Goal: Task Accomplishment & Management: Manage account settings

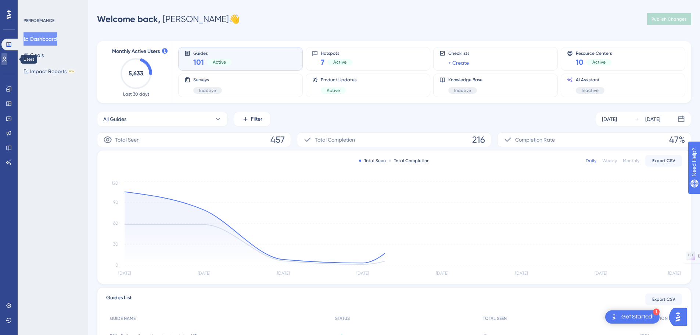
click at [7, 60] on icon at bounding box center [5, 59] width 4 height 5
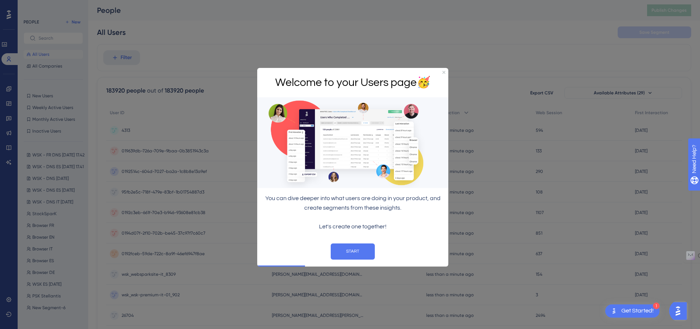
click at [441, 72] on div "Welcome to your Users page 🥳" at bounding box center [352, 83] width 191 height 30
click at [444, 72] on icon "Close Preview" at bounding box center [443, 72] width 3 height 3
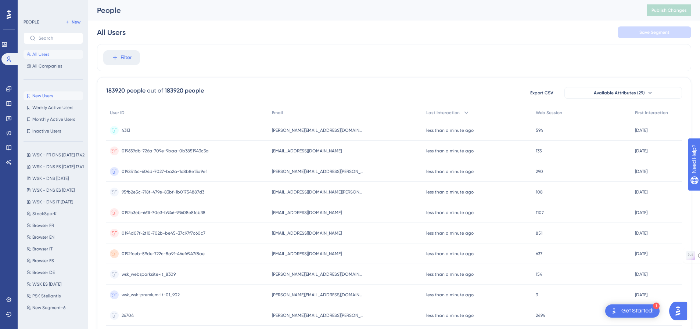
click at [56, 96] on button "New Users New Users" at bounding box center [54, 95] width 60 height 9
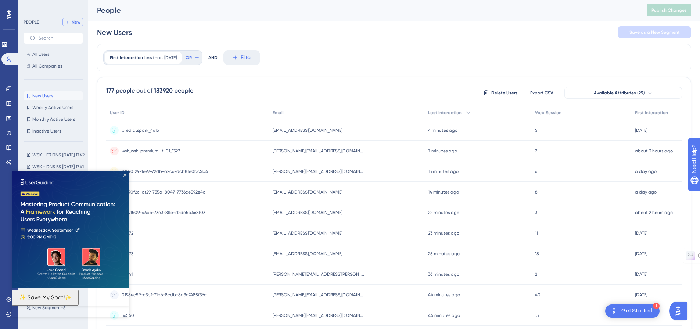
click at [80, 26] on button "New" at bounding box center [72, 22] width 21 height 9
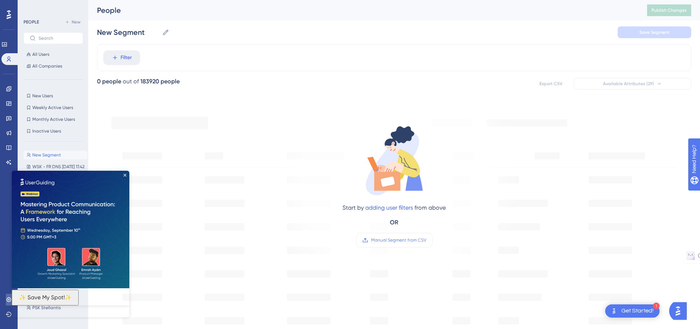
click at [6, 301] on link at bounding box center [9, 300] width 6 height 12
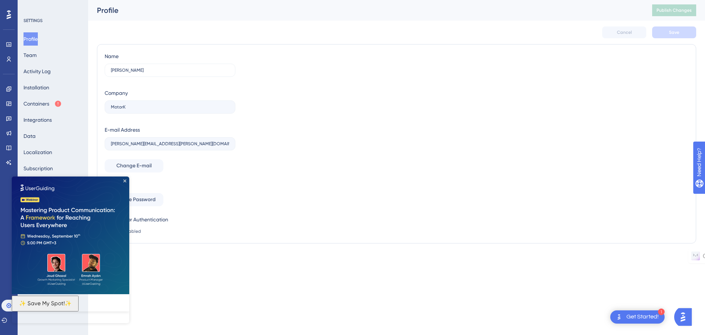
click at [126, 179] on img at bounding box center [71, 235] width 118 height 118
click at [124, 180] on icon "Close Preview" at bounding box center [124, 180] width 3 height 3
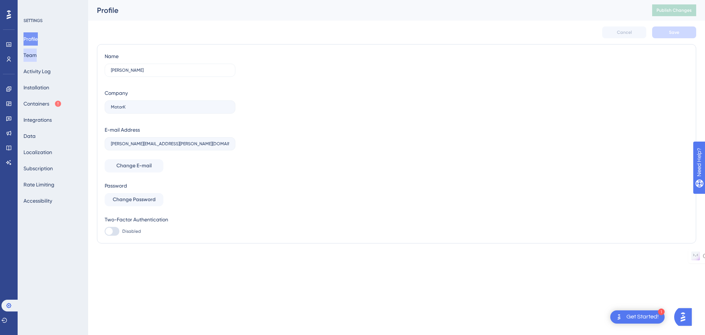
click at [37, 57] on button "Team" at bounding box center [30, 54] width 13 height 13
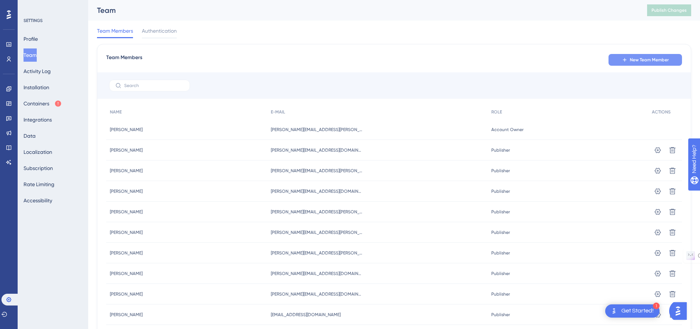
click at [635, 61] on span "New Team Member" at bounding box center [649, 60] width 39 height 6
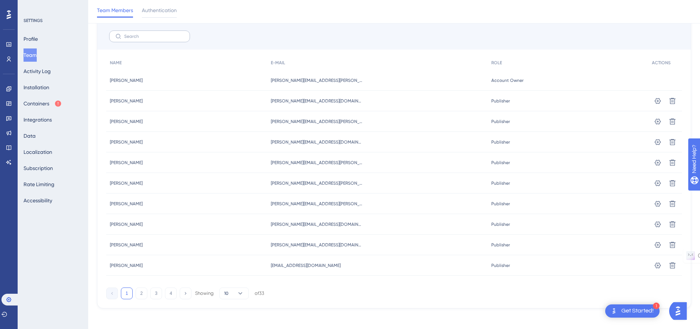
click at [167, 31] on label at bounding box center [149, 36] width 81 height 12
click at [167, 34] on input "text" at bounding box center [154, 36] width 60 height 5
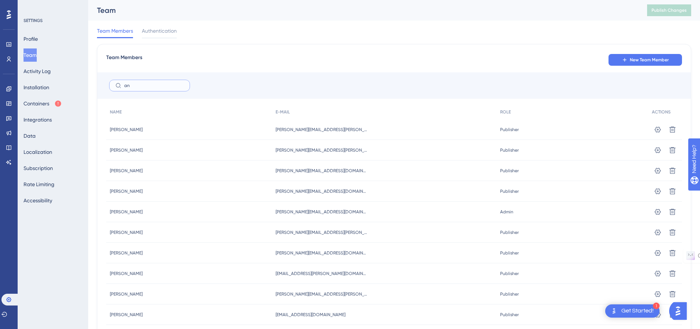
type input "a"
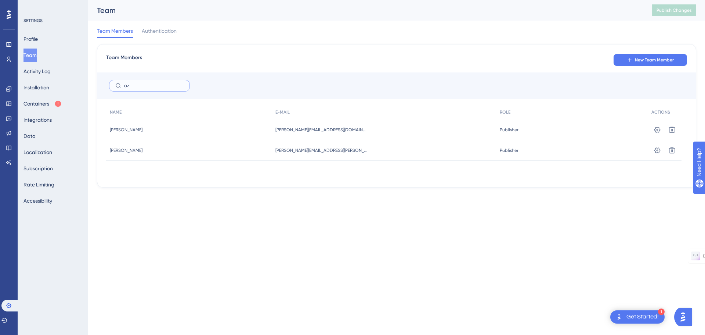
type input "a"
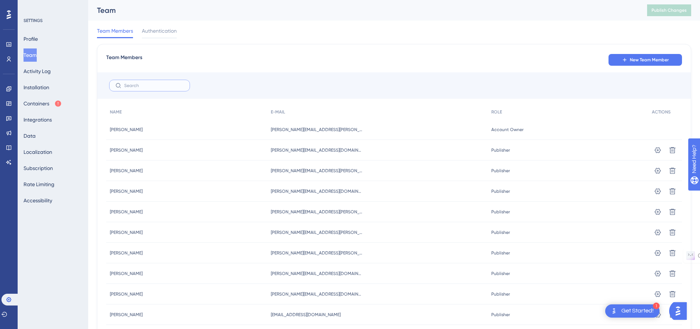
click at [163, 87] on input "text" at bounding box center [154, 85] width 60 height 5
click at [493, 112] on span "ROLE" at bounding box center [496, 112] width 11 height 6
click at [634, 60] on span "New Team Member" at bounding box center [649, 60] width 39 height 6
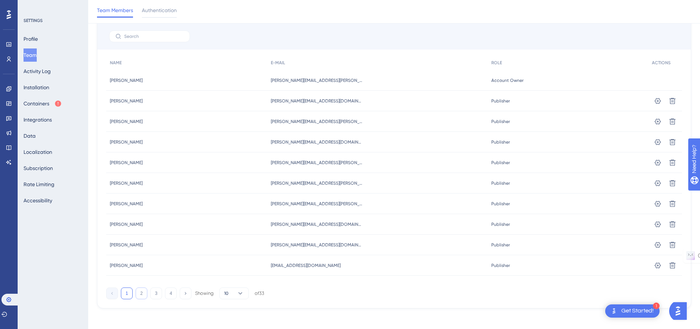
click at [142, 296] on button "2" at bounding box center [142, 294] width 12 height 12
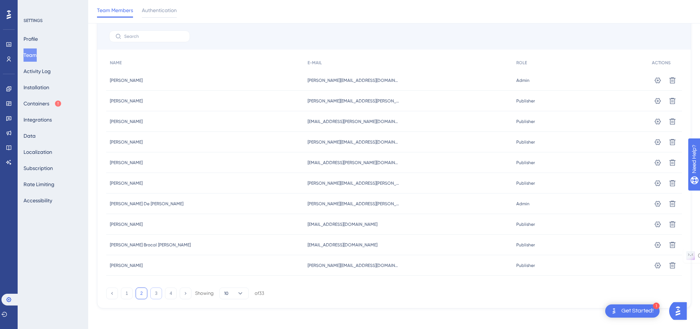
click at [154, 294] on button "3" at bounding box center [156, 294] width 12 height 12
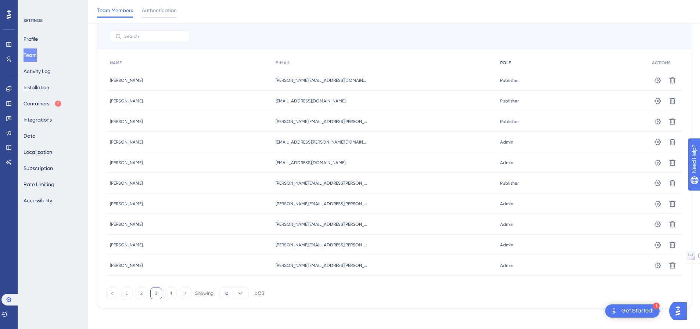
click at [500, 65] on span "ROLE" at bounding box center [505, 63] width 11 height 6
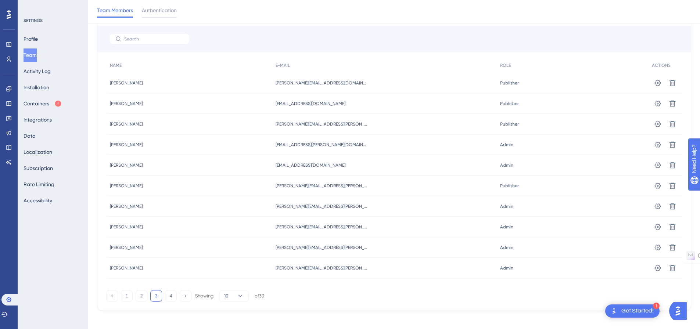
scroll to position [55, 0]
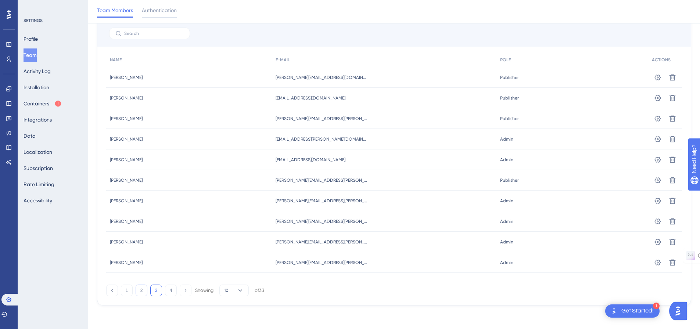
click at [137, 294] on button "2" at bounding box center [142, 291] width 12 height 12
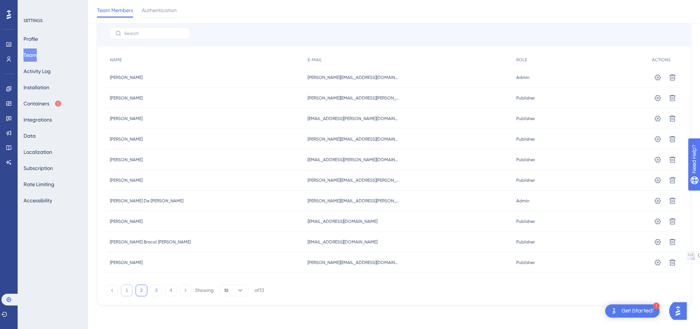
click at [123, 291] on button "1" at bounding box center [127, 291] width 12 height 12
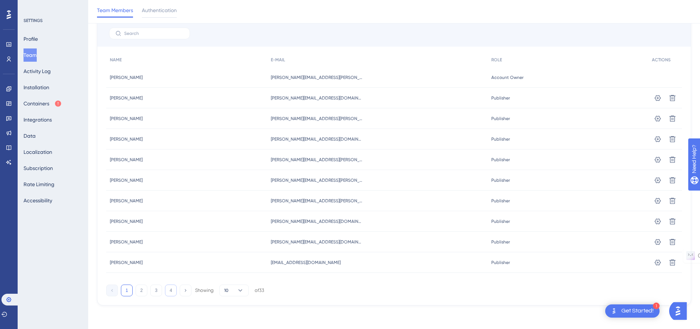
click at [171, 290] on button "4" at bounding box center [171, 291] width 12 height 12
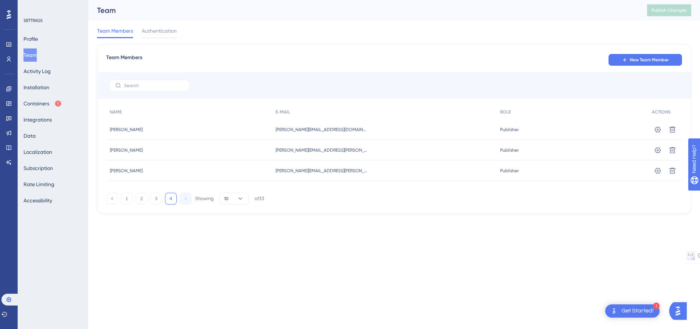
scroll to position [0, 0]
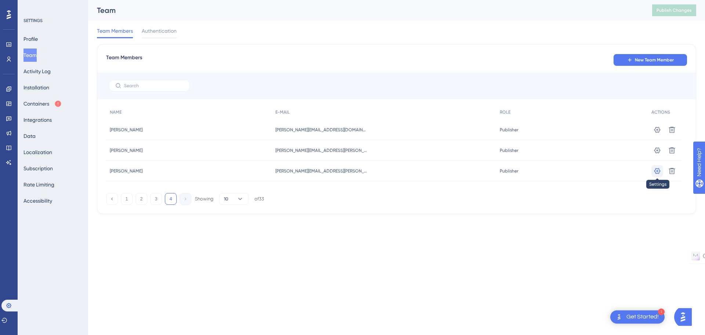
click at [653, 170] on button at bounding box center [658, 171] width 12 height 12
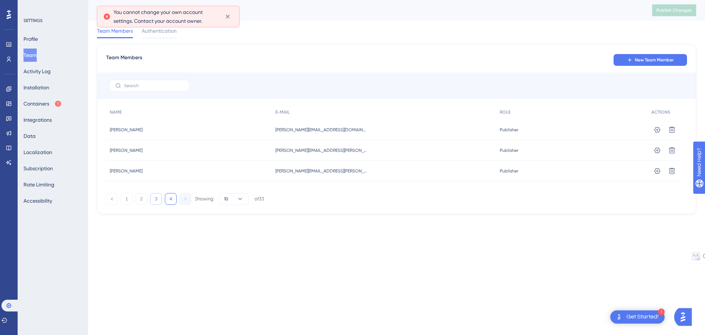
click at [152, 197] on button "3" at bounding box center [156, 199] width 12 height 12
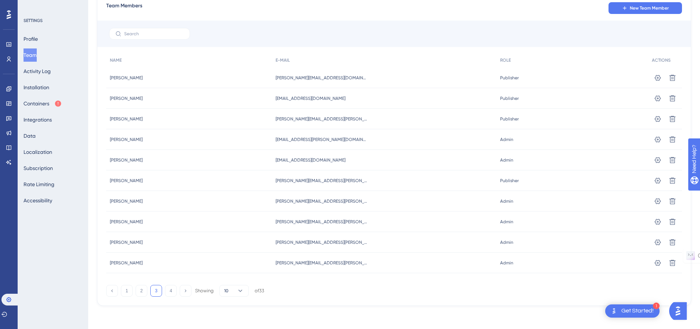
scroll to position [52, 0]
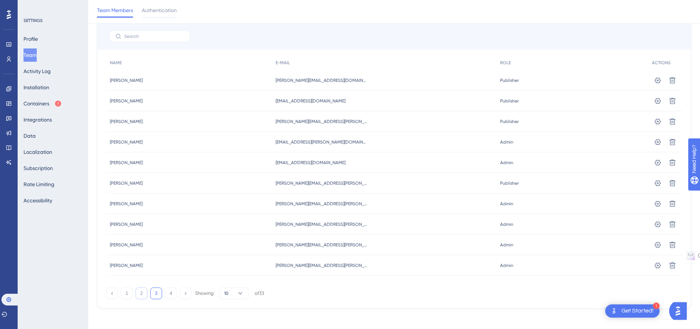
click at [146, 296] on button "2" at bounding box center [142, 294] width 12 height 12
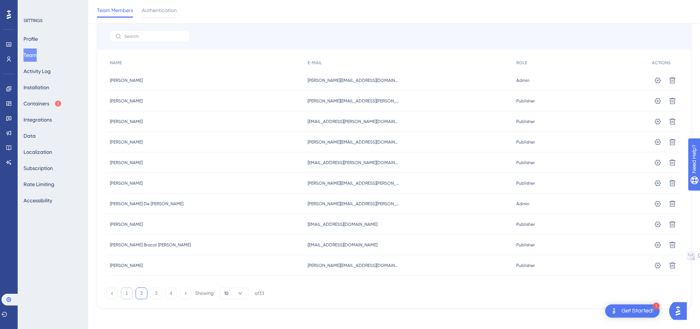
click at [127, 292] on button "1" at bounding box center [127, 294] width 12 height 12
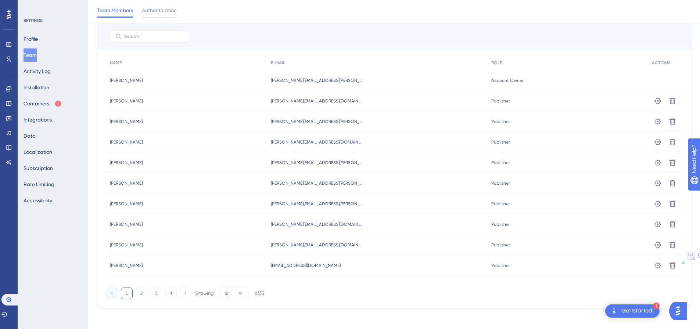
drag, startPoint x: 148, startPoint y: 80, endPoint x: 105, endPoint y: 80, distance: 43.0
click at [105, 80] on div "Team Members New Team Member NAME E-MAIL ROLE ACTIONS [PERSON_NAME] [PERSON_NAM…" at bounding box center [394, 152] width 594 height 314
copy span "[PERSON_NAME]"
click at [143, 292] on button "2" at bounding box center [142, 294] width 12 height 12
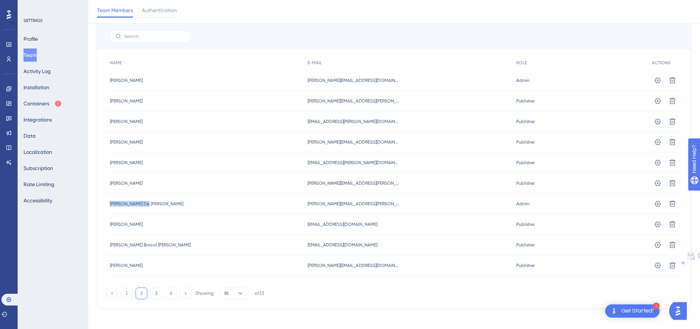
drag, startPoint x: 125, startPoint y: 205, endPoint x: 104, endPoint y: 206, distance: 21.0
click at [104, 206] on div "Team Members New Team Member NAME E-MAIL ROLE ACTIONS [PERSON_NAME] [PERSON_NAM…" at bounding box center [394, 152] width 594 height 314
copy span "[PERSON_NAME] De [PERSON_NAME]"
click at [152, 290] on button "3" at bounding box center [156, 294] width 12 height 12
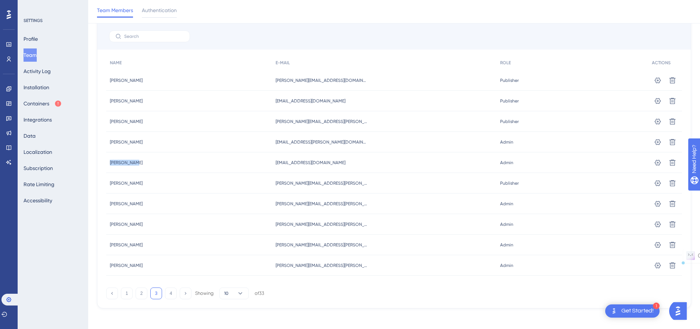
drag, startPoint x: 144, startPoint y: 164, endPoint x: 109, endPoint y: 167, distance: 35.4
click at [109, 167] on div "[PERSON_NAME] [PERSON_NAME]" at bounding box center [189, 162] width 166 height 21
copy span "[PERSON_NAME]"
drag, startPoint x: 110, startPoint y: 226, endPoint x: 104, endPoint y: 226, distance: 5.9
click at [104, 226] on div "Team Members New Team Member NAME E-MAIL ROLE ACTIONS [PERSON_NAME] [PERSON_NAM…" at bounding box center [394, 152] width 594 height 314
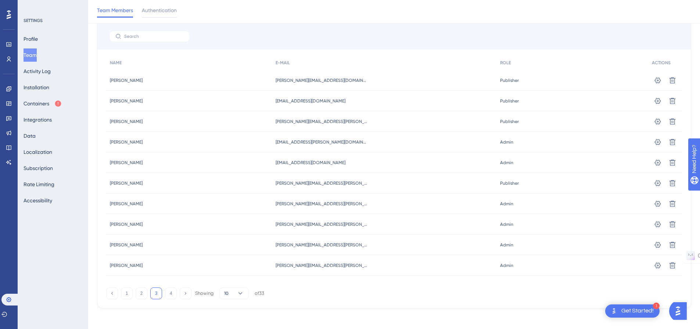
click at [322, 290] on div "1 2 3 4 Showing 10 of 33" at bounding box center [394, 292] width 576 height 15
click at [170, 292] on button "4" at bounding box center [171, 294] width 12 height 12
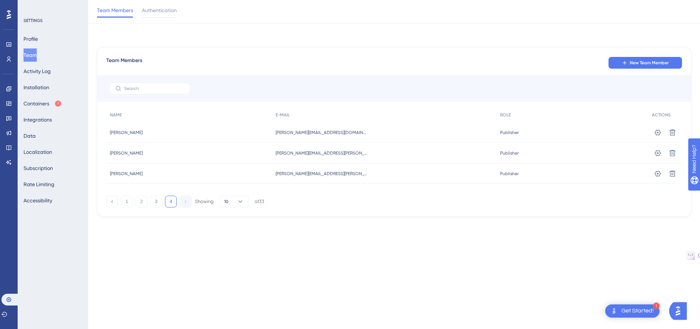
scroll to position [0, 0]
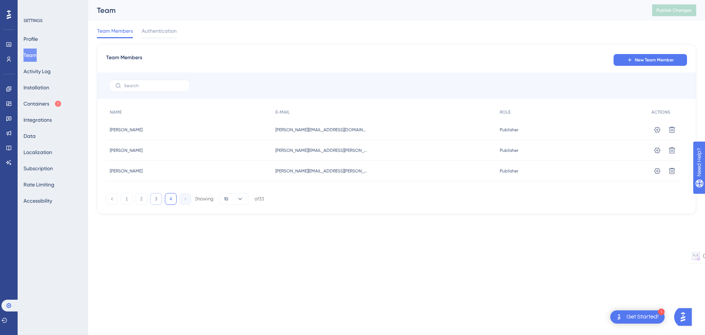
click at [155, 201] on button "3" at bounding box center [156, 199] width 12 height 12
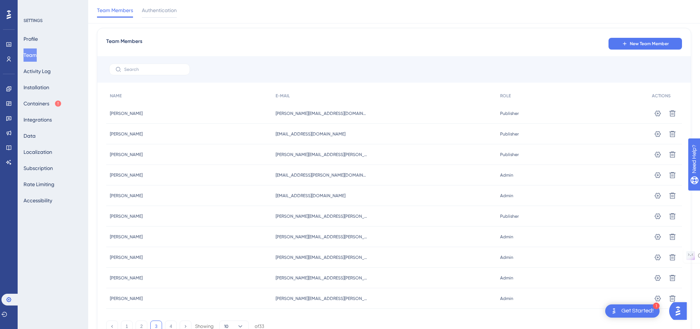
scroll to position [52, 0]
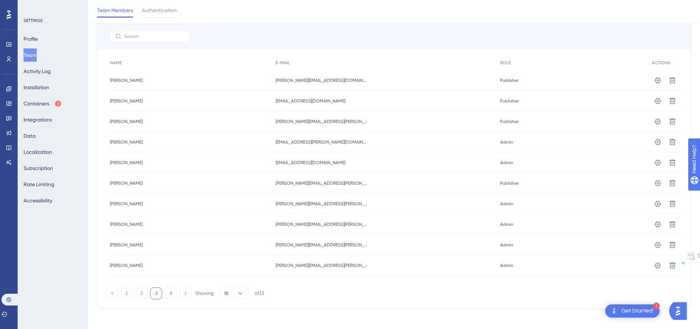
drag, startPoint x: 151, startPoint y: 262, endPoint x: 106, endPoint y: 200, distance: 76.0
click at [106, 200] on div "NAME E-MAIL ROLE ACTIONS [PERSON_NAME] [PERSON_NAME] [PERSON_NAME][EMAIL_ADDRES…" at bounding box center [394, 165] width 576 height 220
copy div "[PERSON_NAME] Miguel [EMAIL_ADDRESS][PERSON_NAME][DOMAIN_NAME] [PERSON_NAME][DO…"
click at [503, 286] on div "1 2 3 4 Showing 10 of 33" at bounding box center [394, 292] width 576 height 15
click at [138, 296] on button "2" at bounding box center [142, 294] width 12 height 12
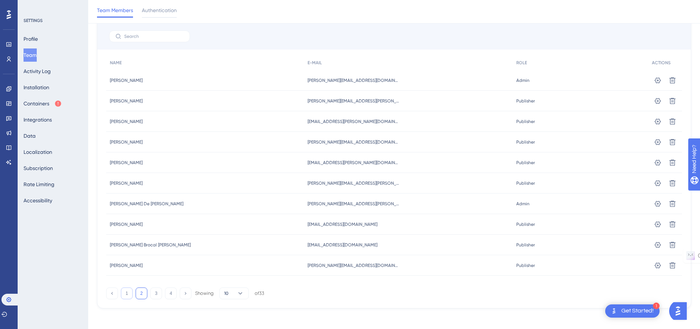
click at [128, 296] on button "1" at bounding box center [127, 294] width 12 height 12
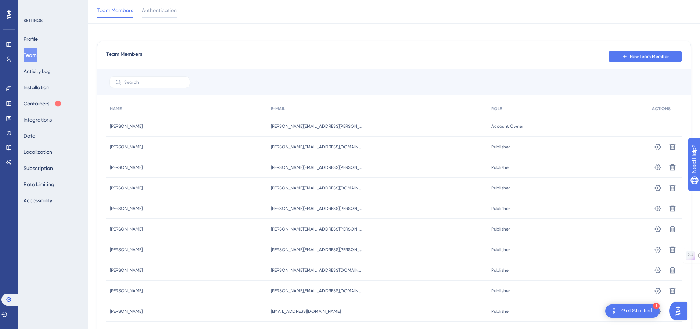
scroll to position [0, 0]
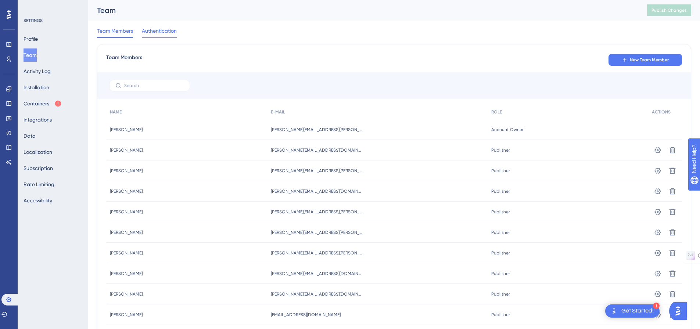
click at [147, 33] on span "Authentication" at bounding box center [159, 30] width 35 height 9
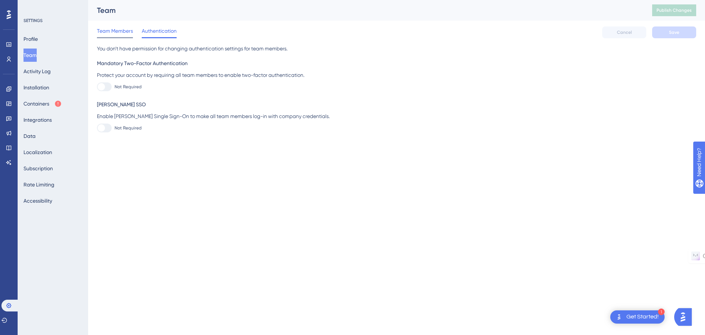
click at [120, 34] on span "Team Members" at bounding box center [115, 30] width 36 height 9
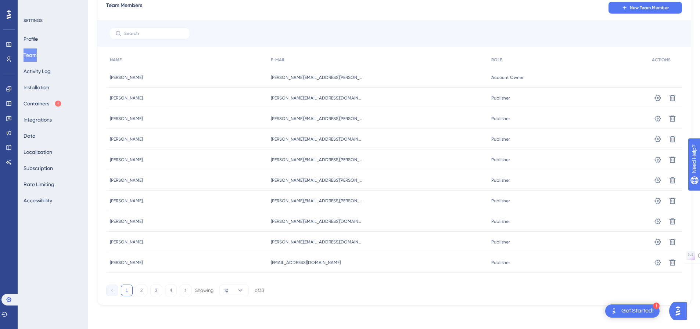
scroll to position [55, 0]
